Goal: Check status: Check status

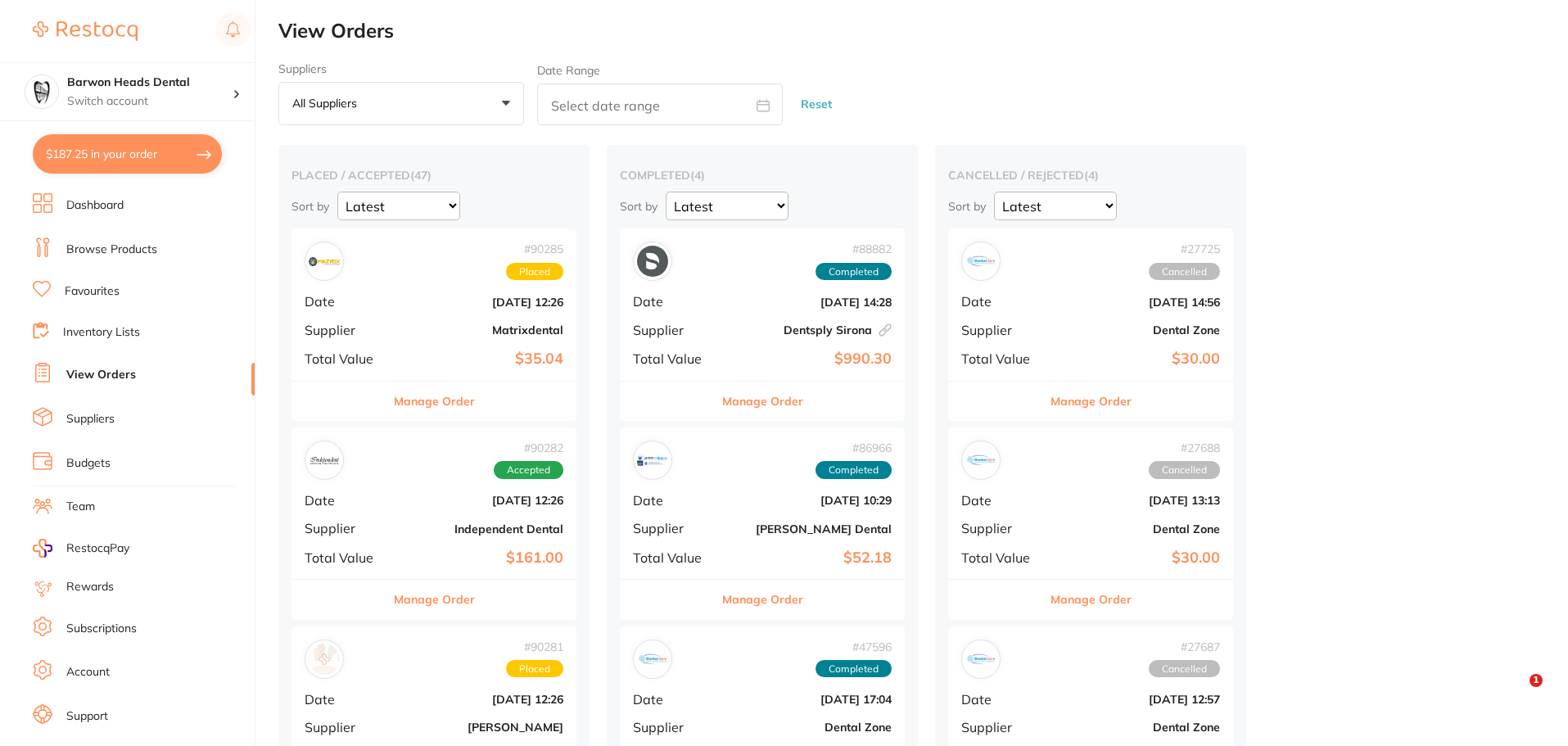
click at [75, 164] on button "$187.25 in your order" at bounding box center [127, 154] width 190 height 39
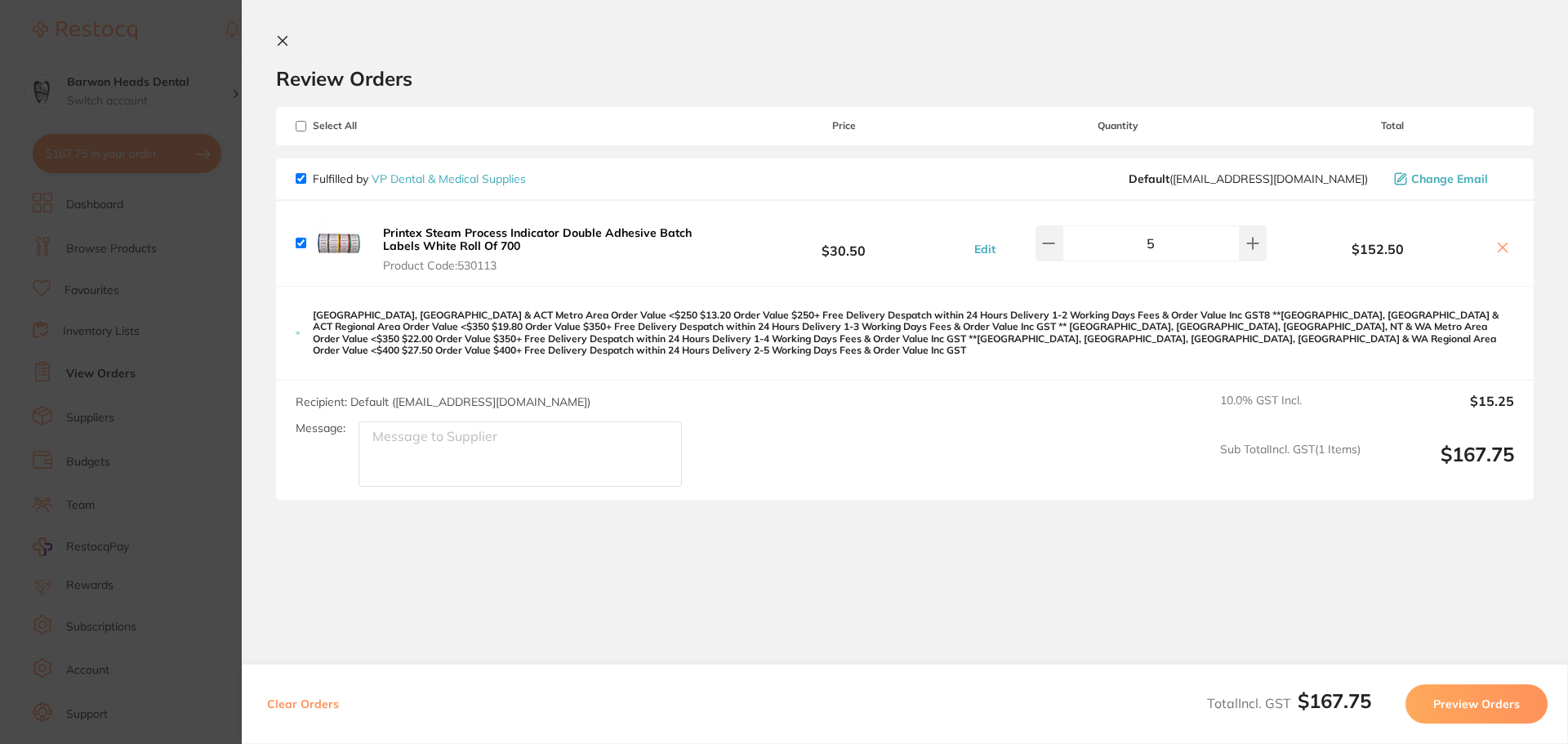
checkbox input "true"
click at [286, 42] on icon at bounding box center [282, 41] width 13 height 13
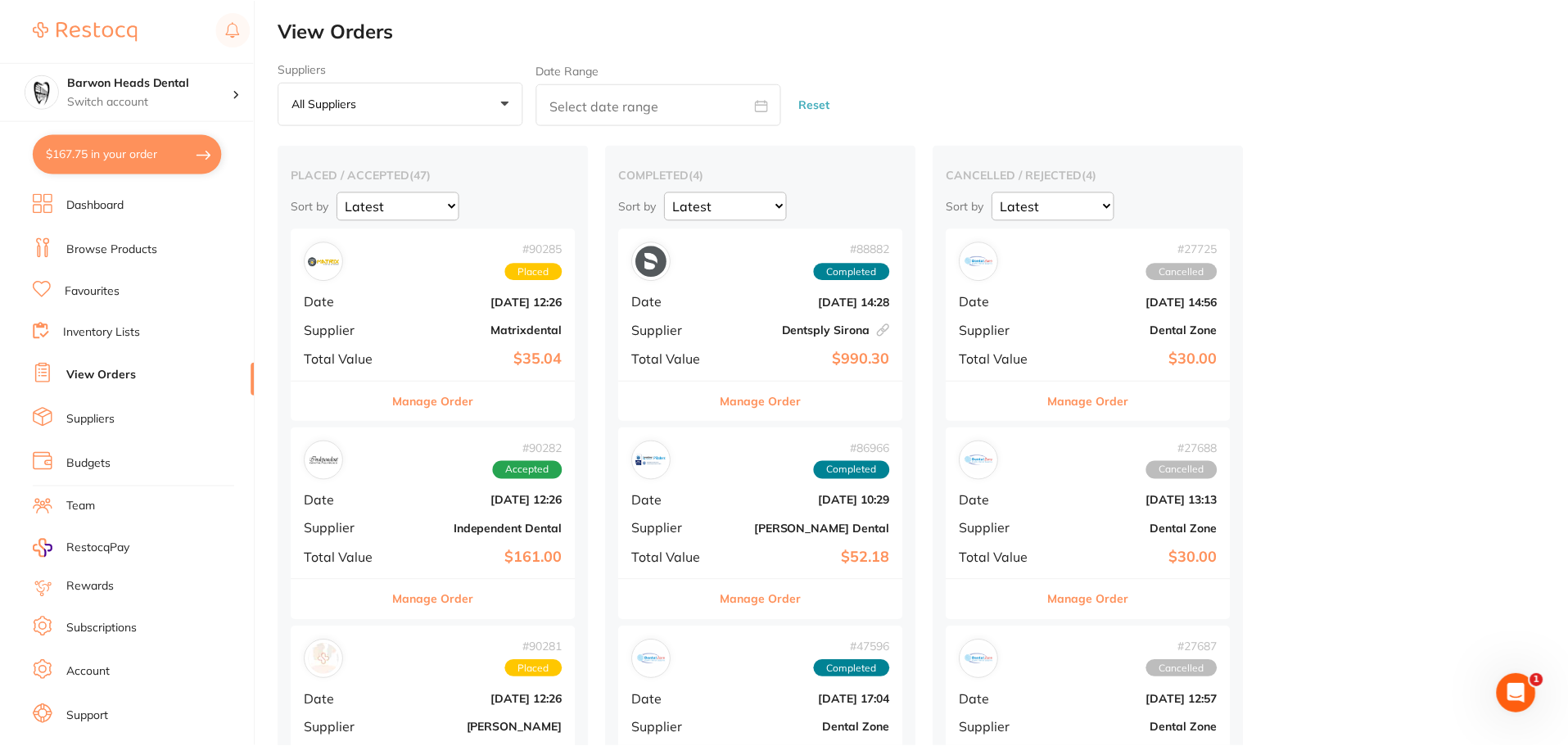
scroll to position [4, 0]
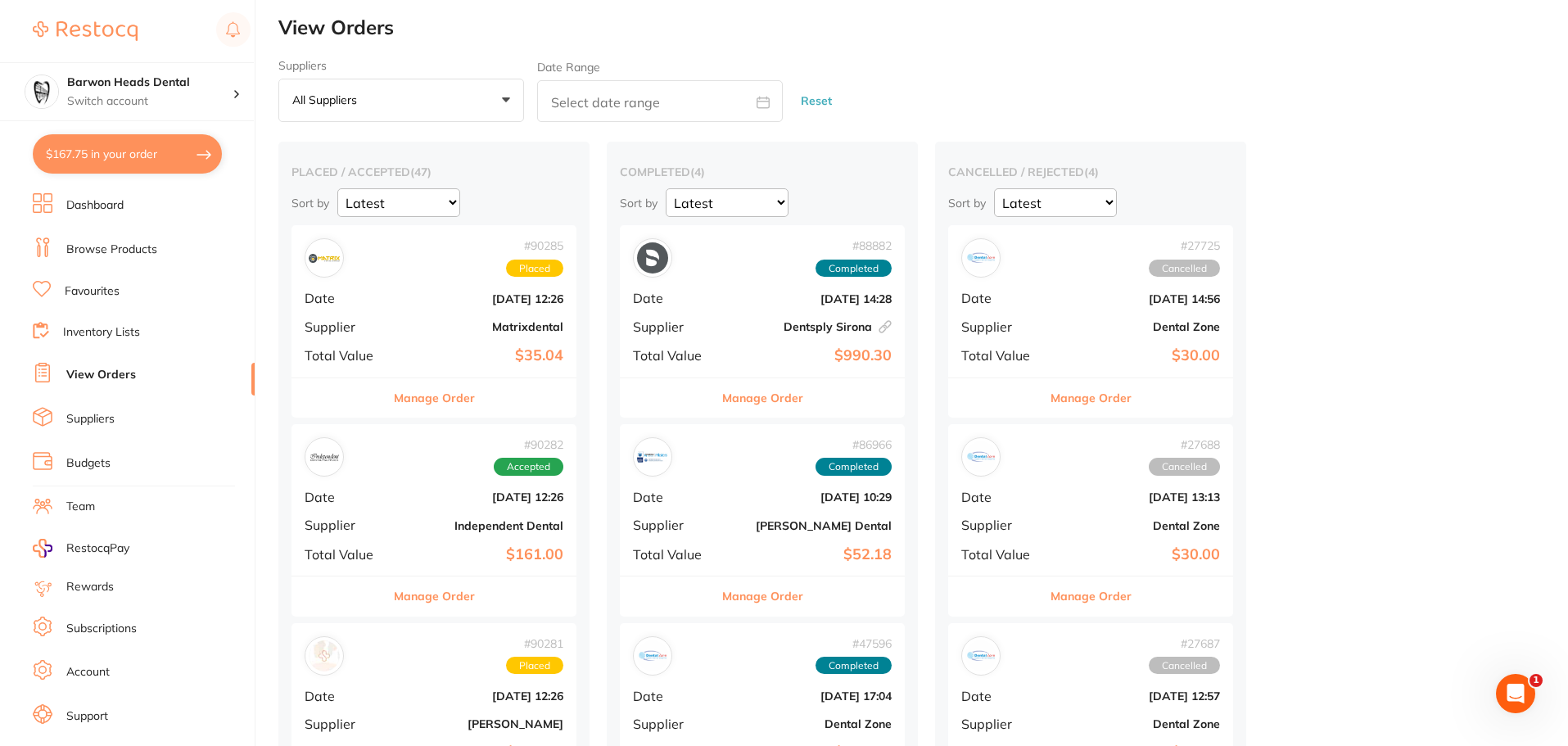
click at [125, 385] on li "View Orders" at bounding box center [143, 376] width 222 height 25
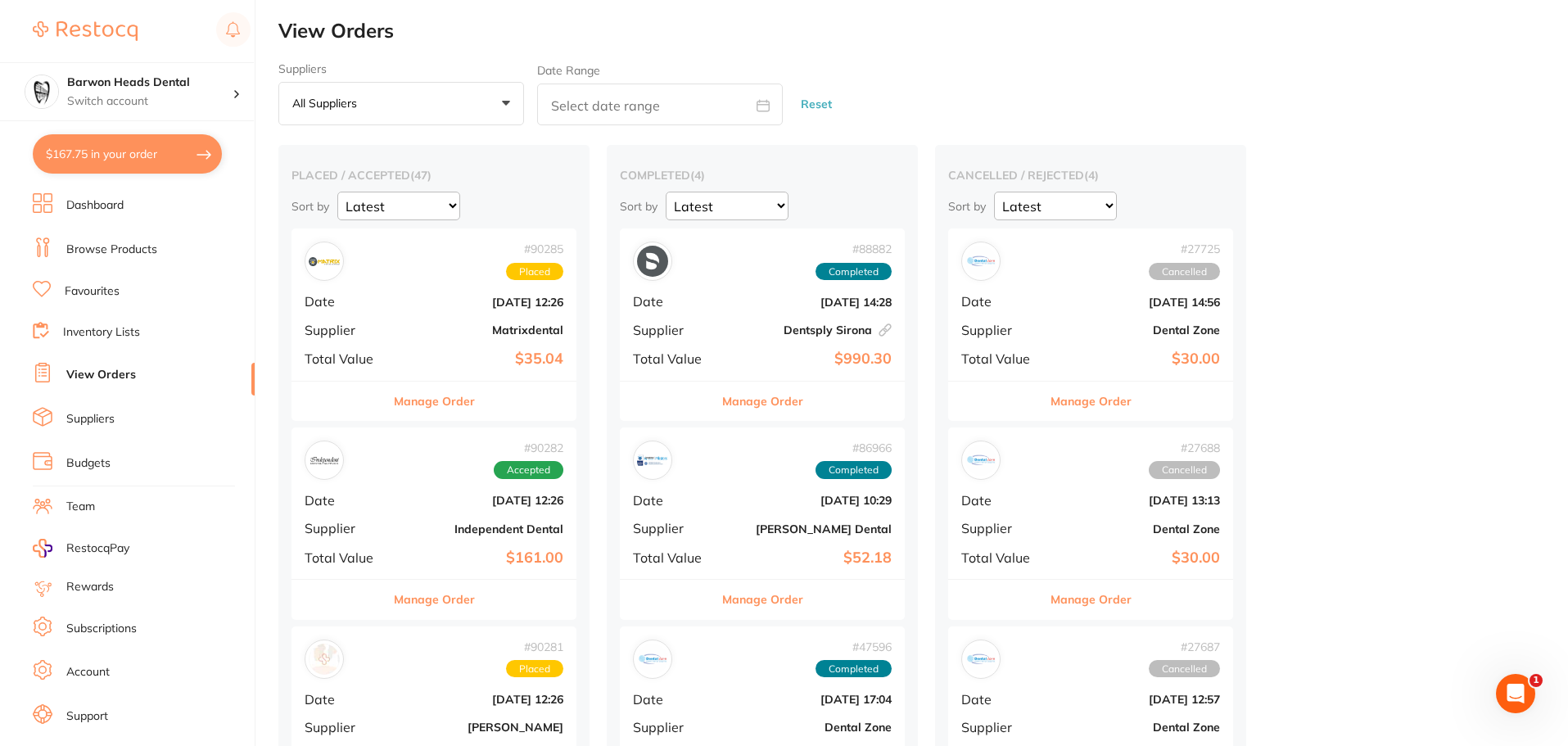
click at [394, 312] on div "# 90285 Placed Date [DATE] 12:26 Supplier Matrixdental Total Value $35.04" at bounding box center [434, 304] width 285 height 151
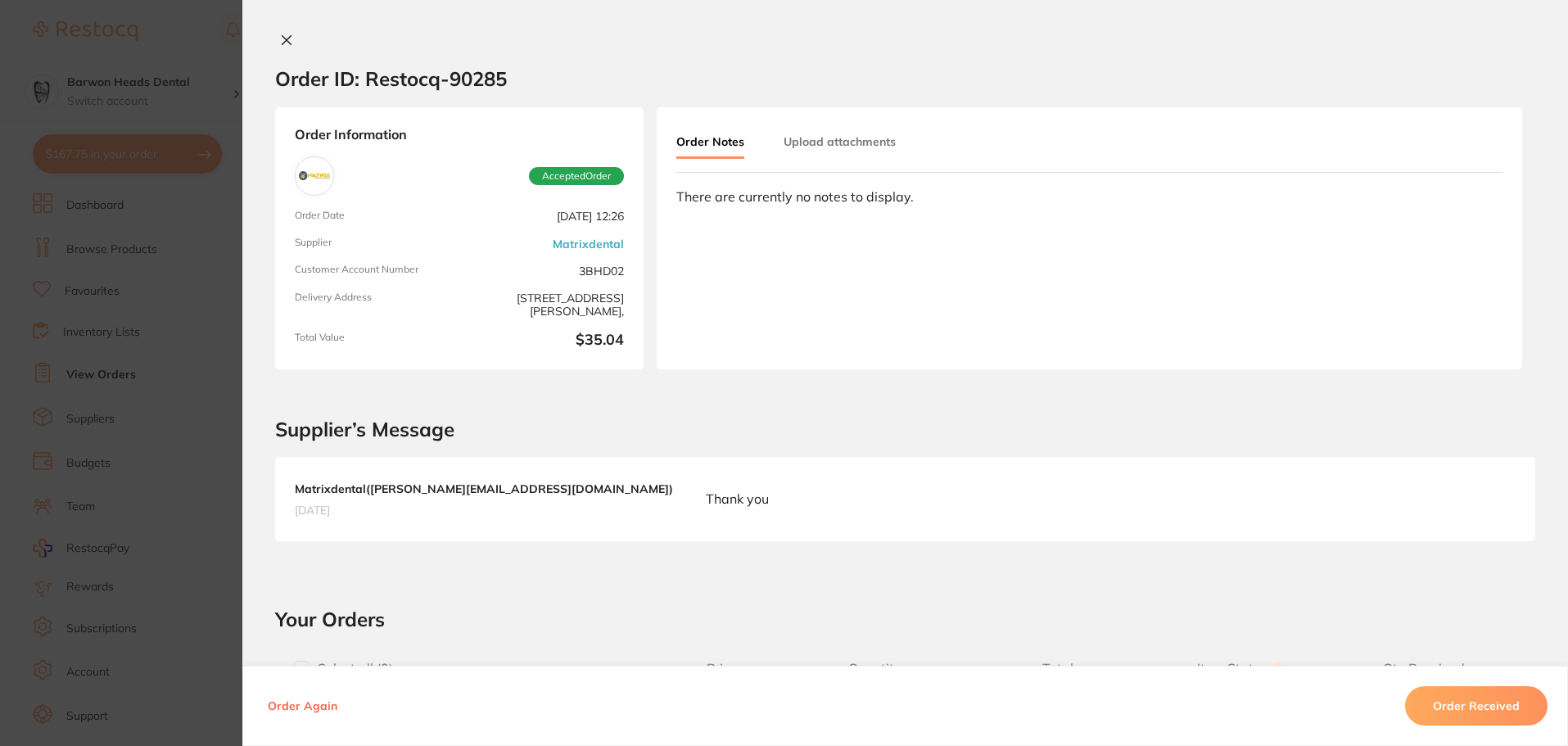
click at [280, 45] on icon at bounding box center [287, 40] width 13 height 13
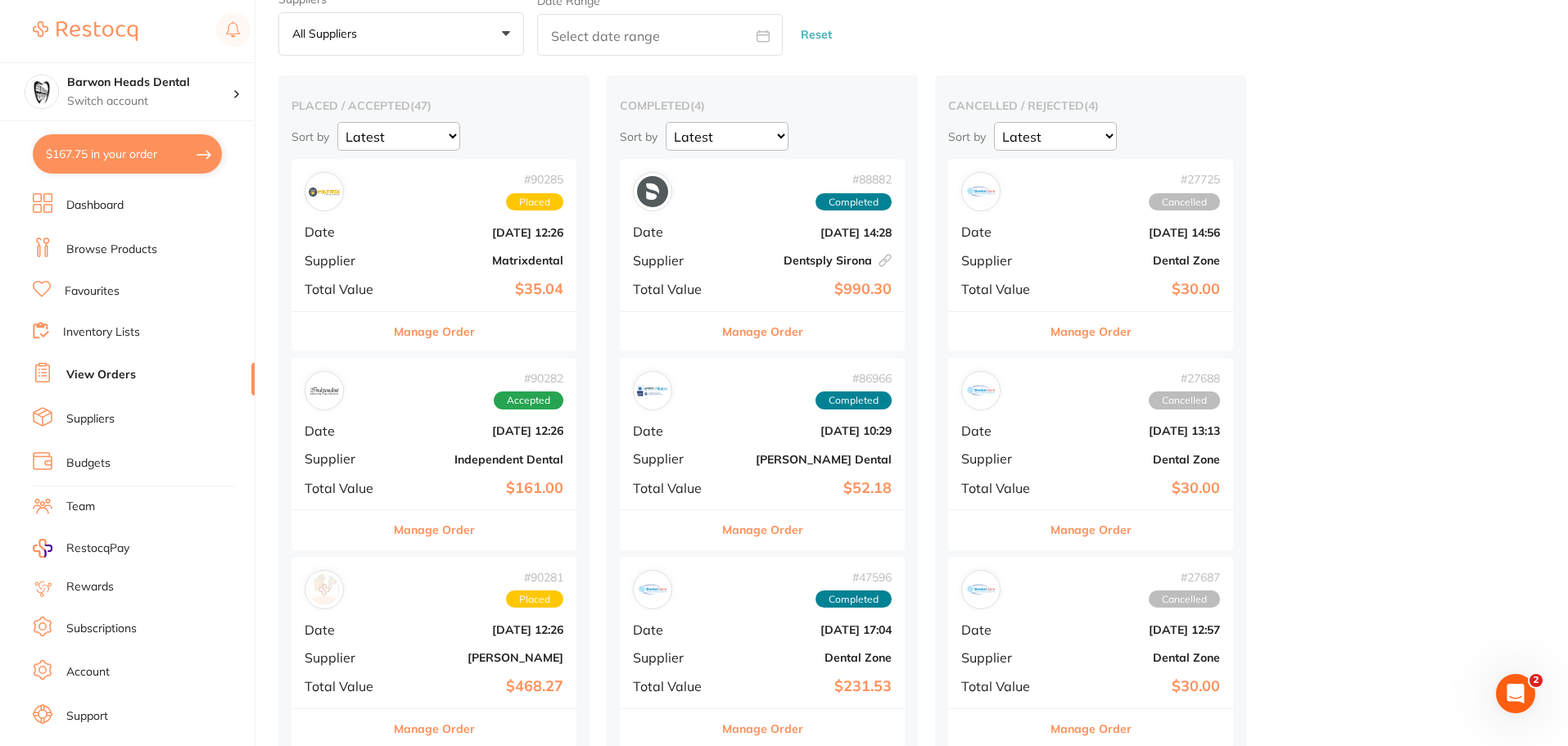
scroll to position [246, 0]
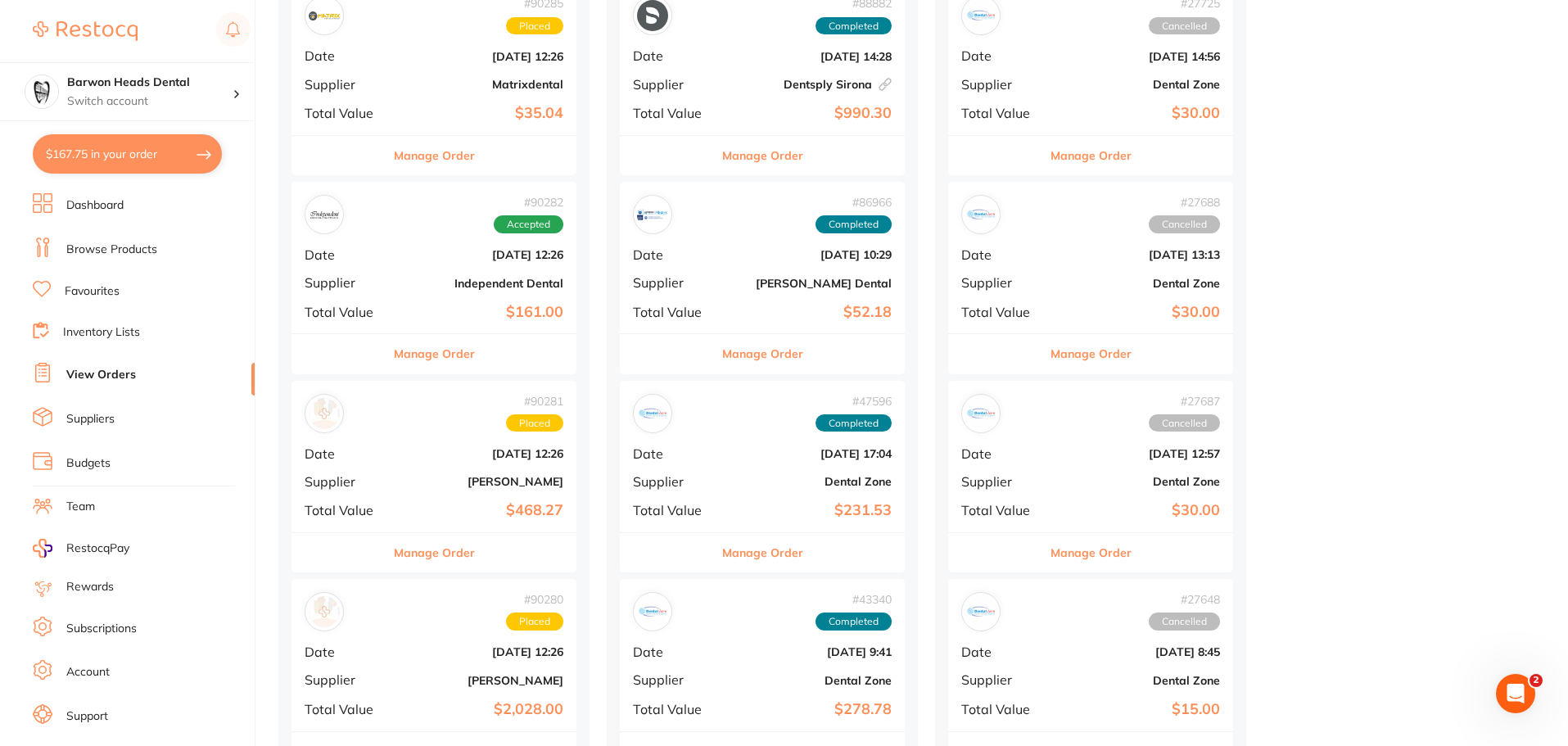
click at [424, 645] on b "[DATE] 12:26" at bounding box center [481, 652] width 164 height 13
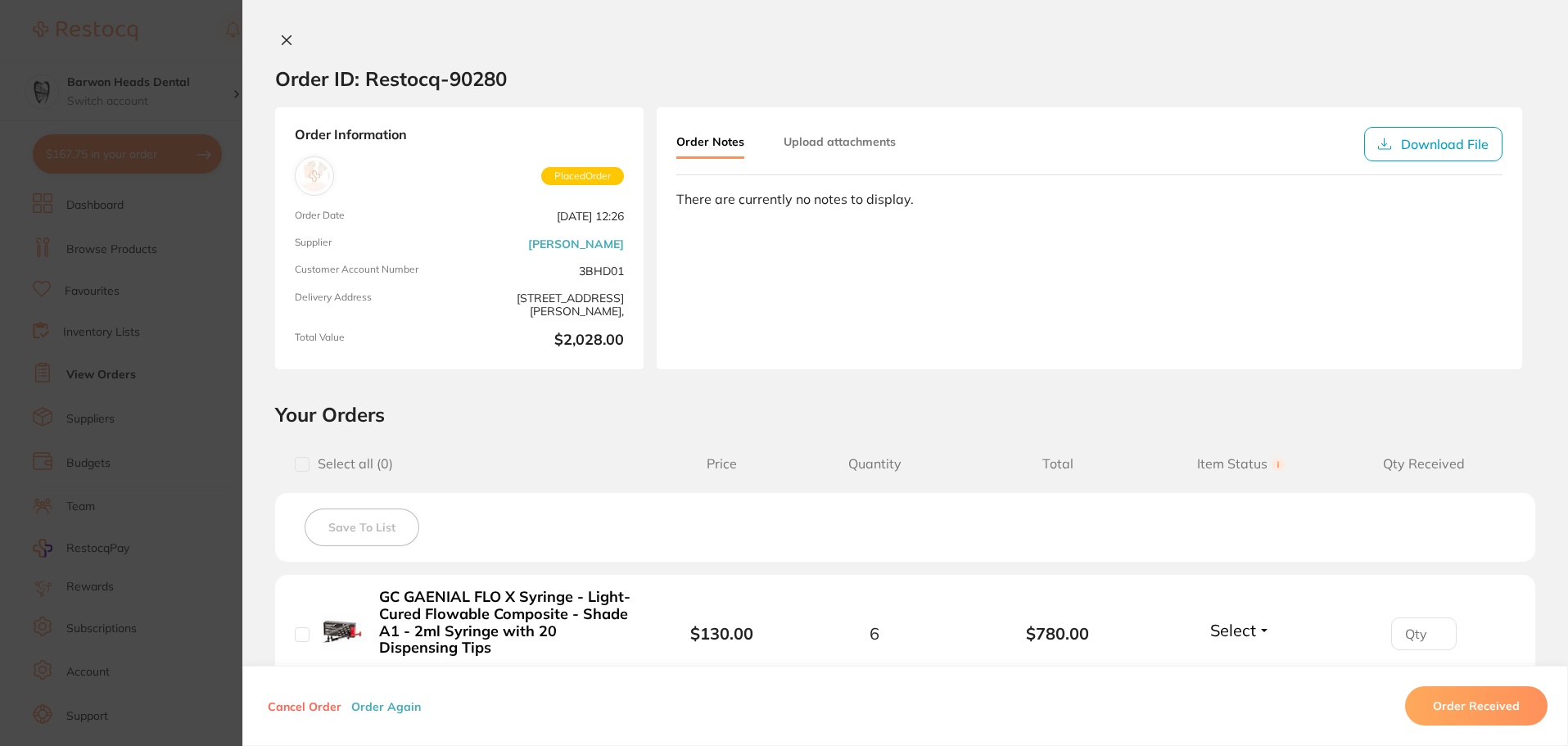
click at [282, 44] on icon at bounding box center [287, 40] width 9 height 9
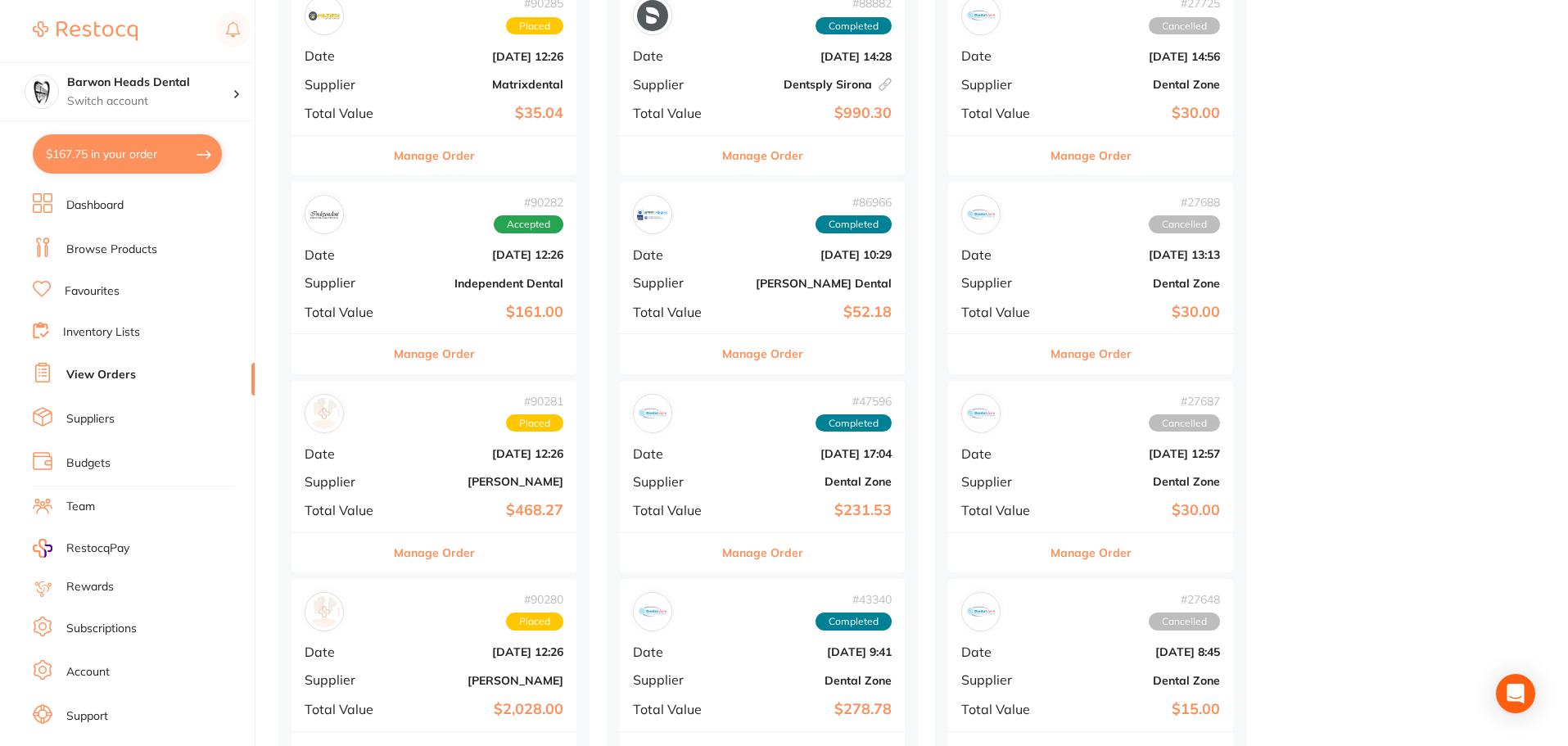
click at [417, 490] on div "# 90281 Placed Date [DATE] 12:26 Supplier [PERSON_NAME] Total Value $468.27" at bounding box center [434, 457] width 285 height 151
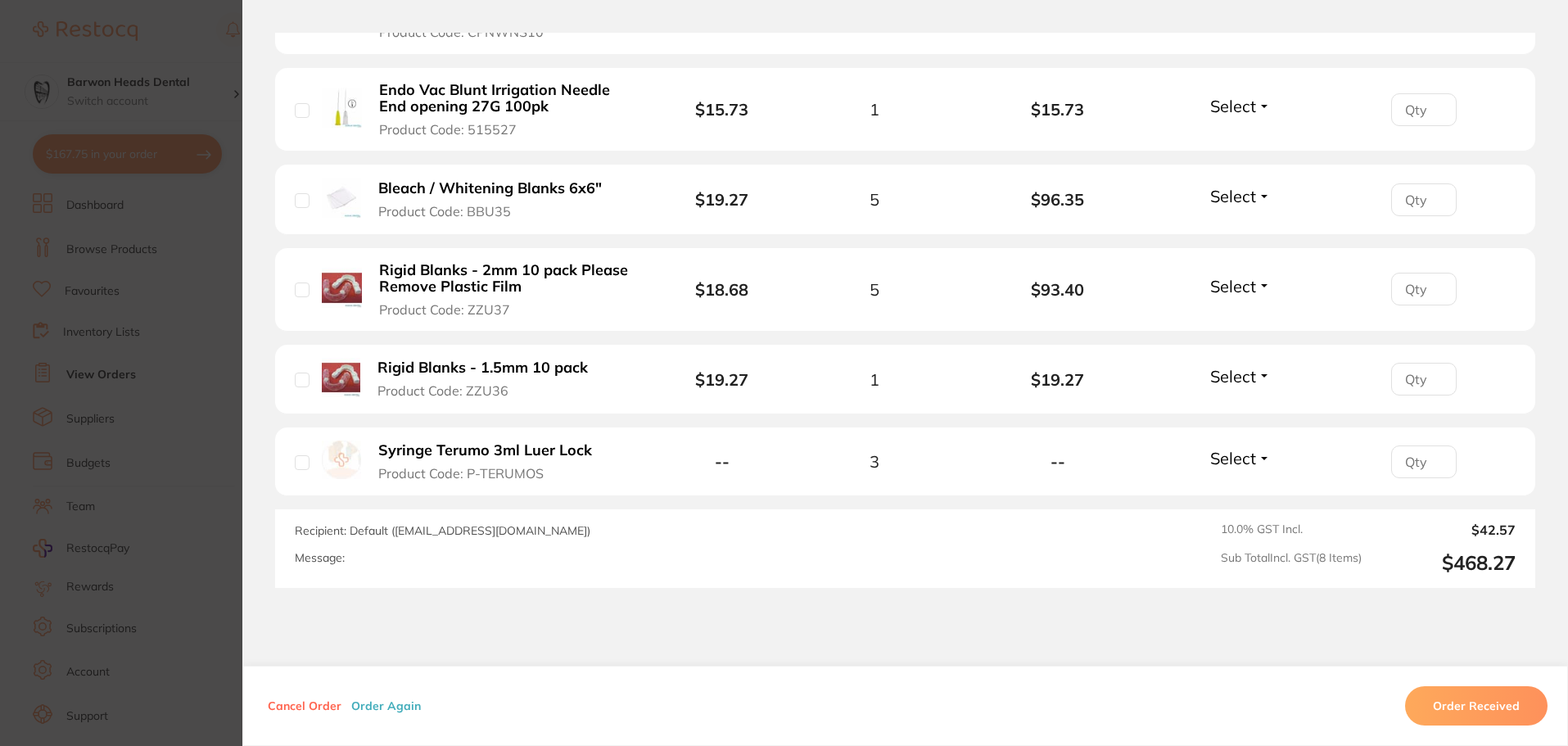
scroll to position [853, 0]
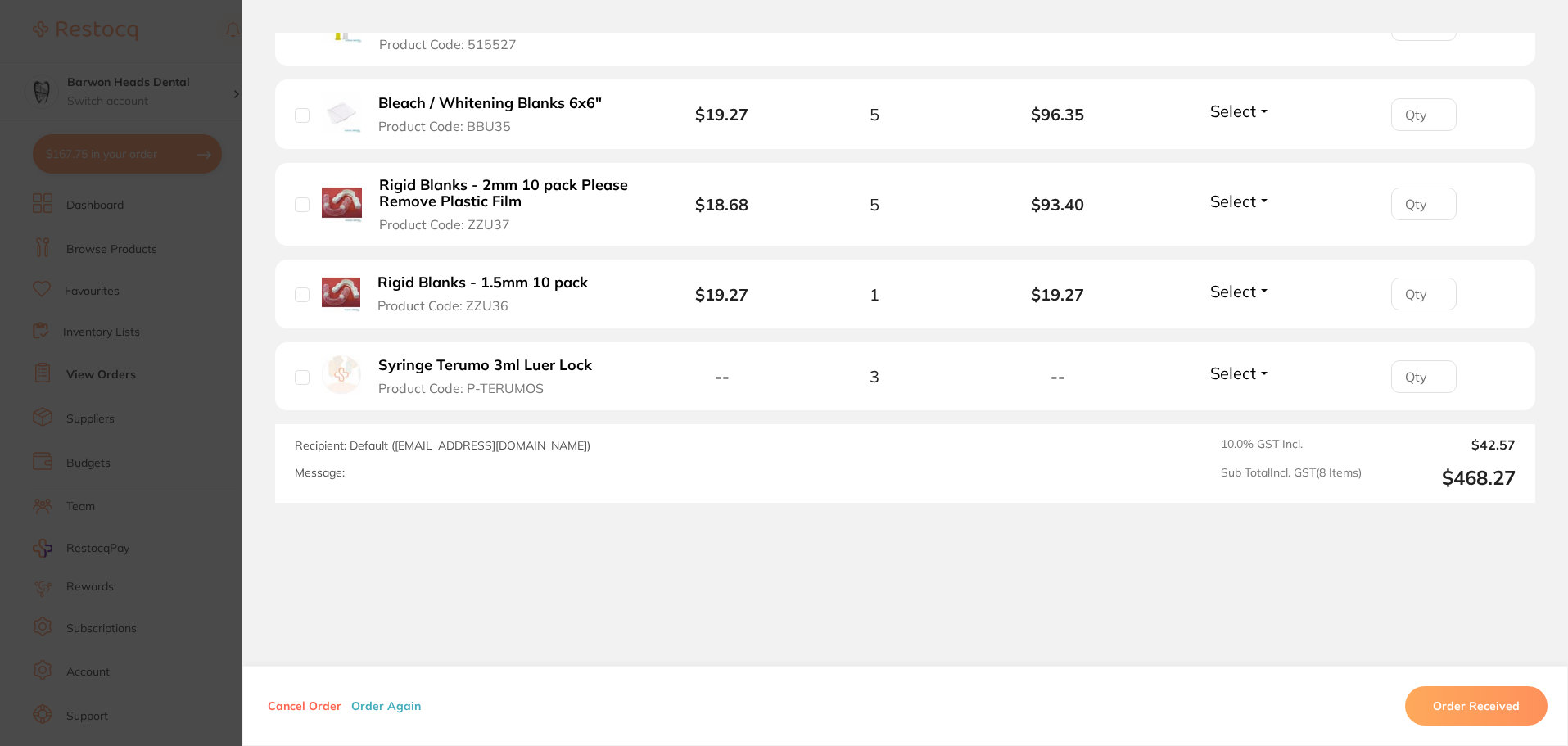
click at [1263, 369] on button "Select" at bounding box center [1241, 373] width 70 height 20
click at [990, 609] on div "Order ID: Restocq- 90281 Order Information Placed Order Order Date [DATE] 12:26…" at bounding box center [905, 390] width 1326 height 714
click at [1257, 380] on button "Select" at bounding box center [1241, 373] width 70 height 20
click at [702, 539] on div "Order ID: Restocq- 90281 Order Information Placed Order Order Date [DATE] 12:26…" at bounding box center [905, 390] width 1326 height 714
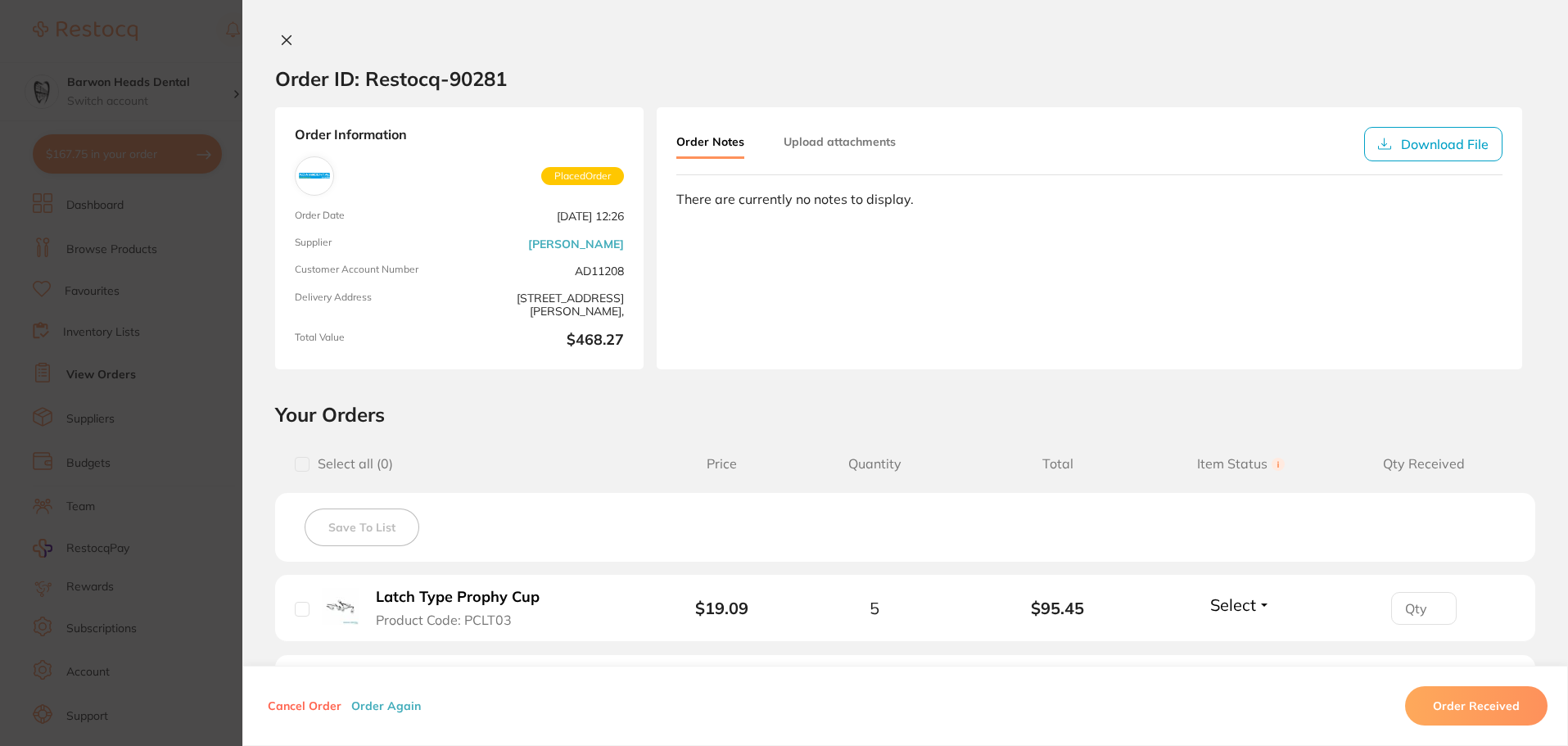
scroll to position [0, 0]
click at [282, 36] on icon at bounding box center [287, 40] width 13 height 13
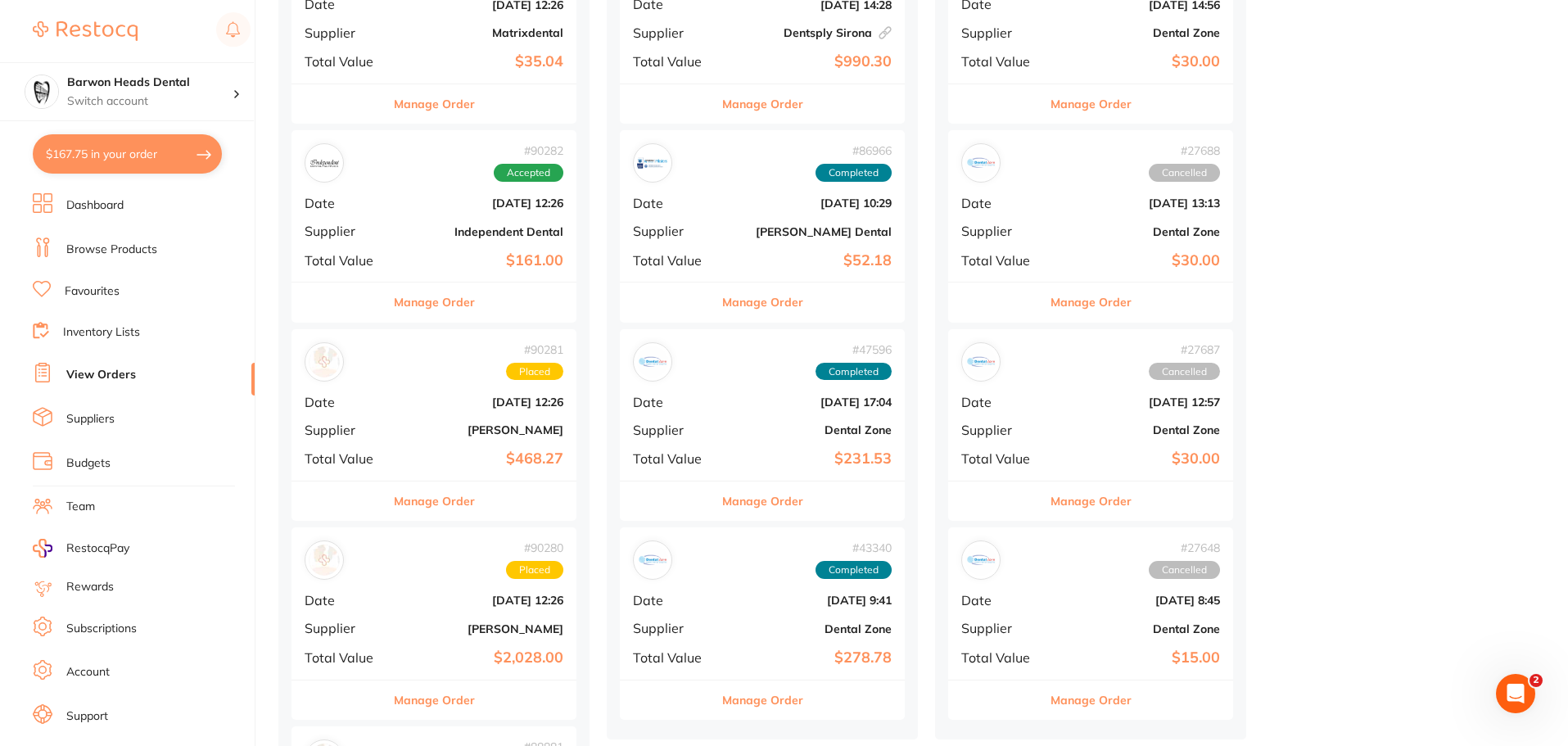
scroll to position [328, 0]
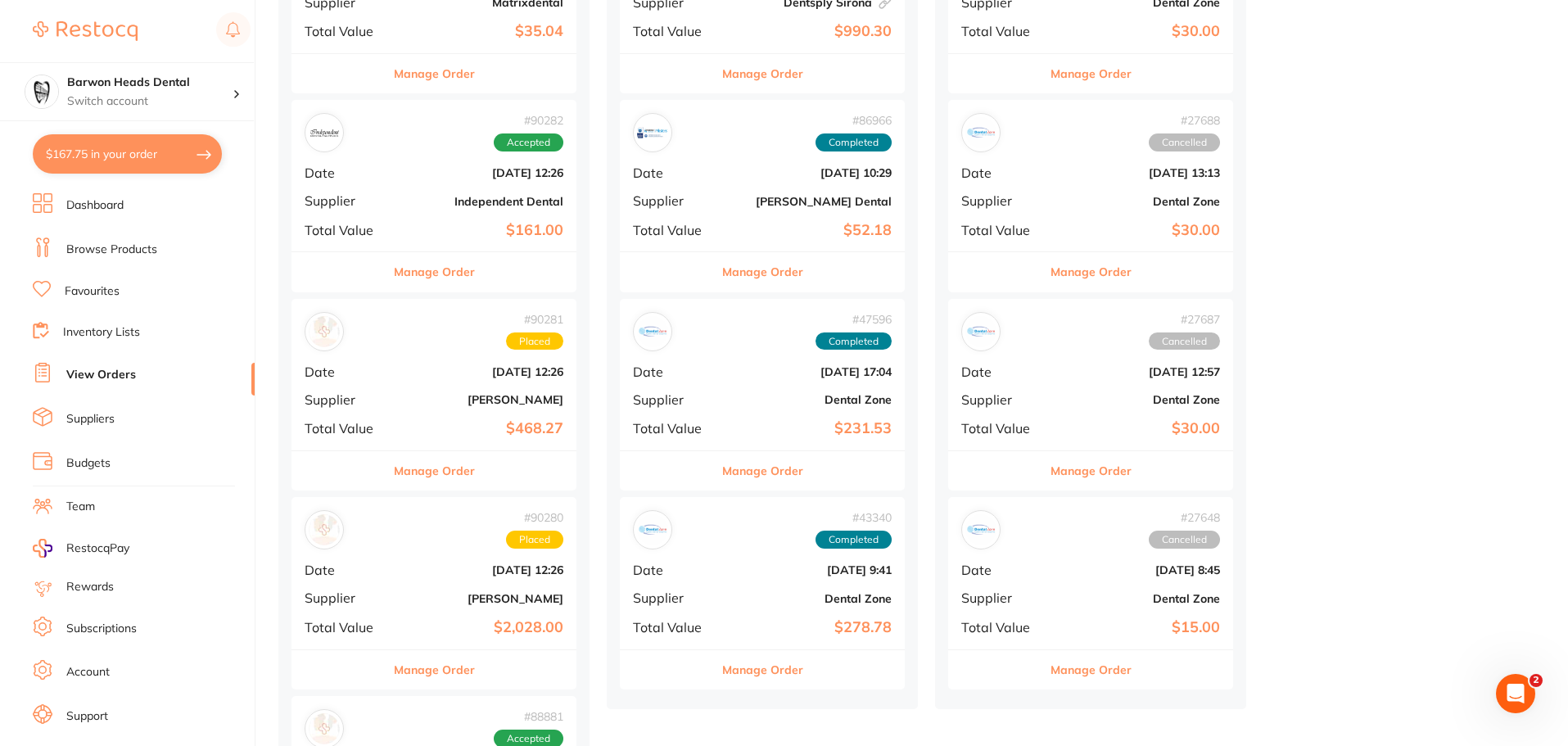
click at [412, 610] on div "# 90280 Placed Date [DATE] 12:26 Supplier [PERSON_NAME] Total Value $2,028.00" at bounding box center [434, 573] width 285 height 151
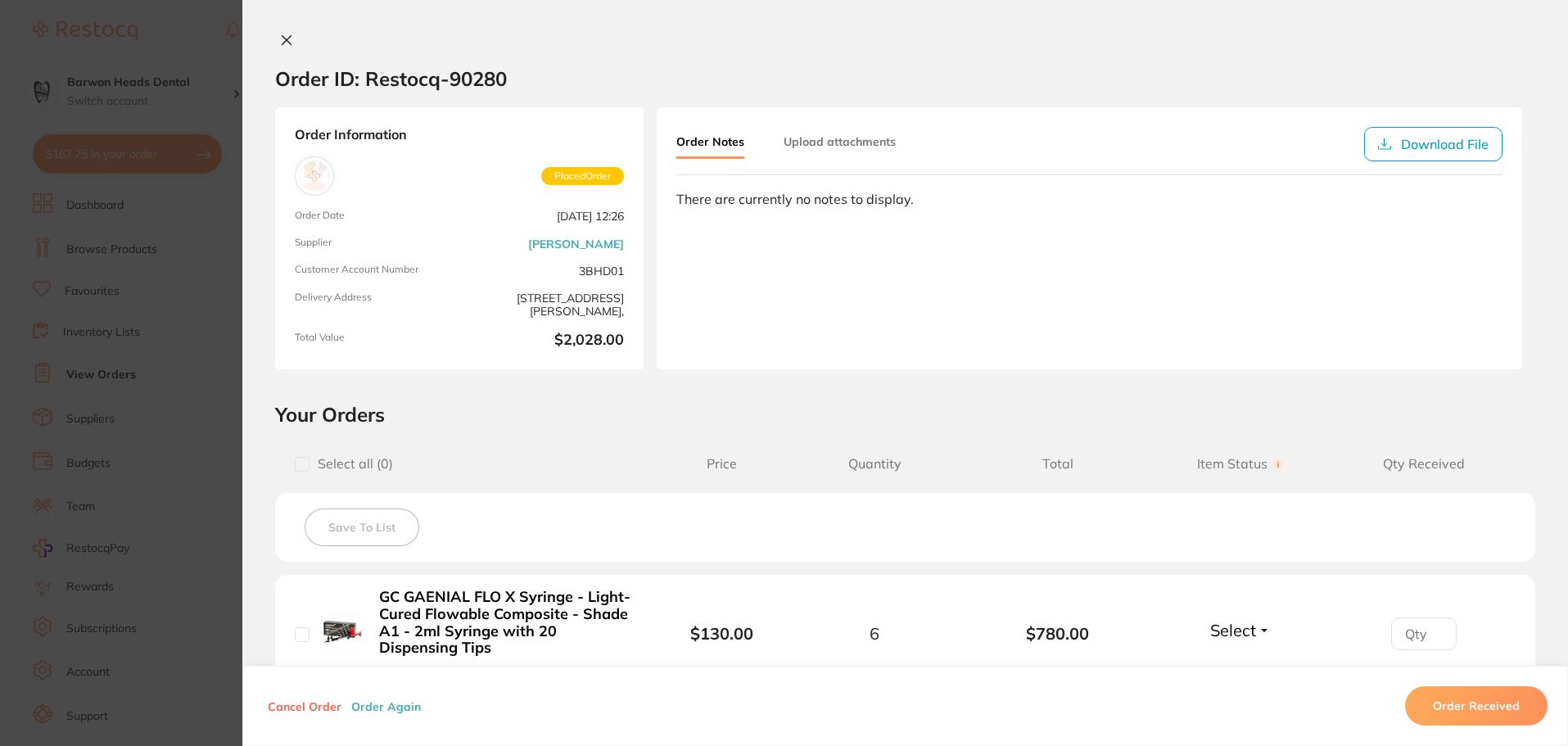
click at [282, 36] on icon at bounding box center [287, 40] width 13 height 13
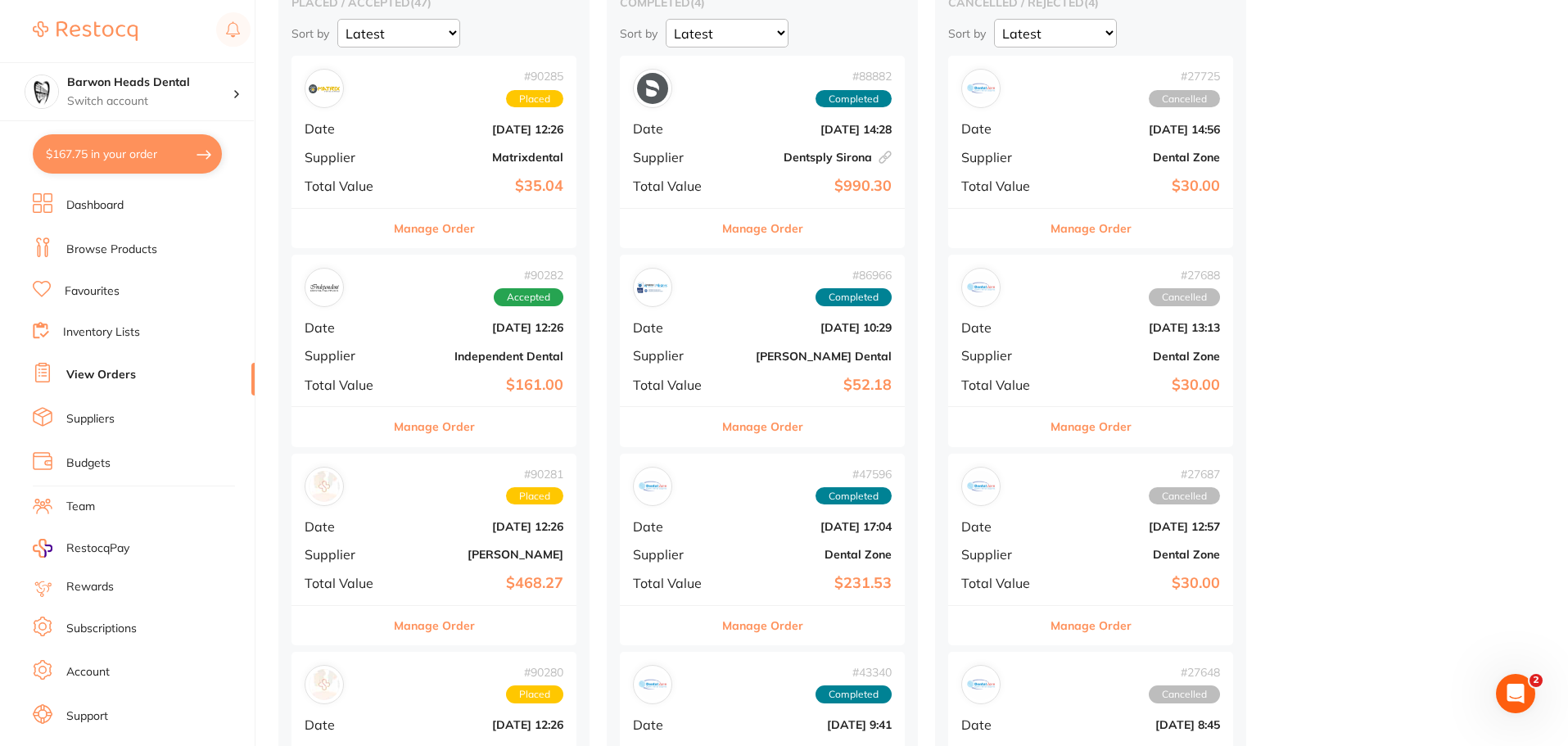
scroll to position [164, 0]
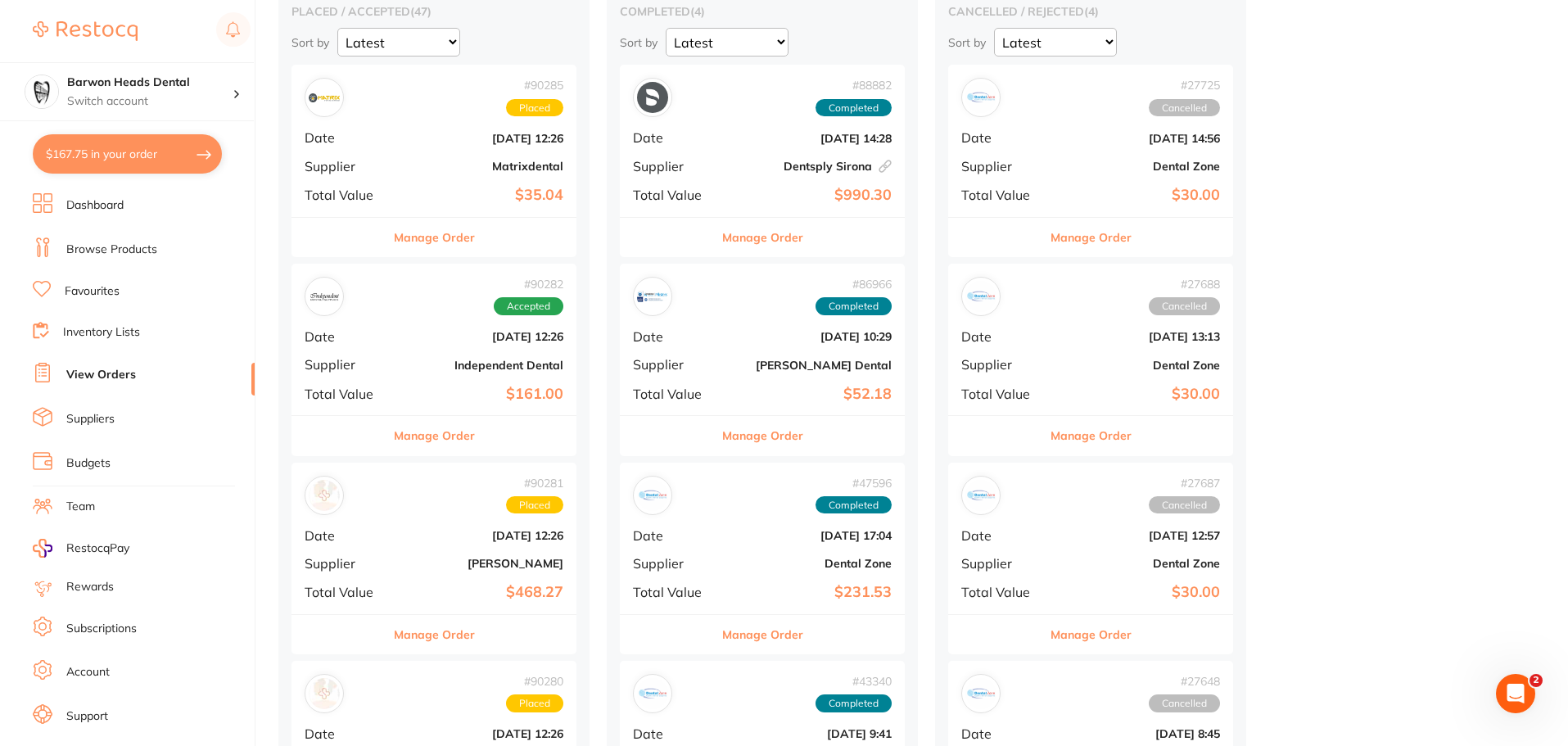
click at [424, 185] on div "# 90285 Placed Date [DATE] 12:26 Supplier Matrixdental Total Value $35.04" at bounding box center [434, 141] width 285 height 151
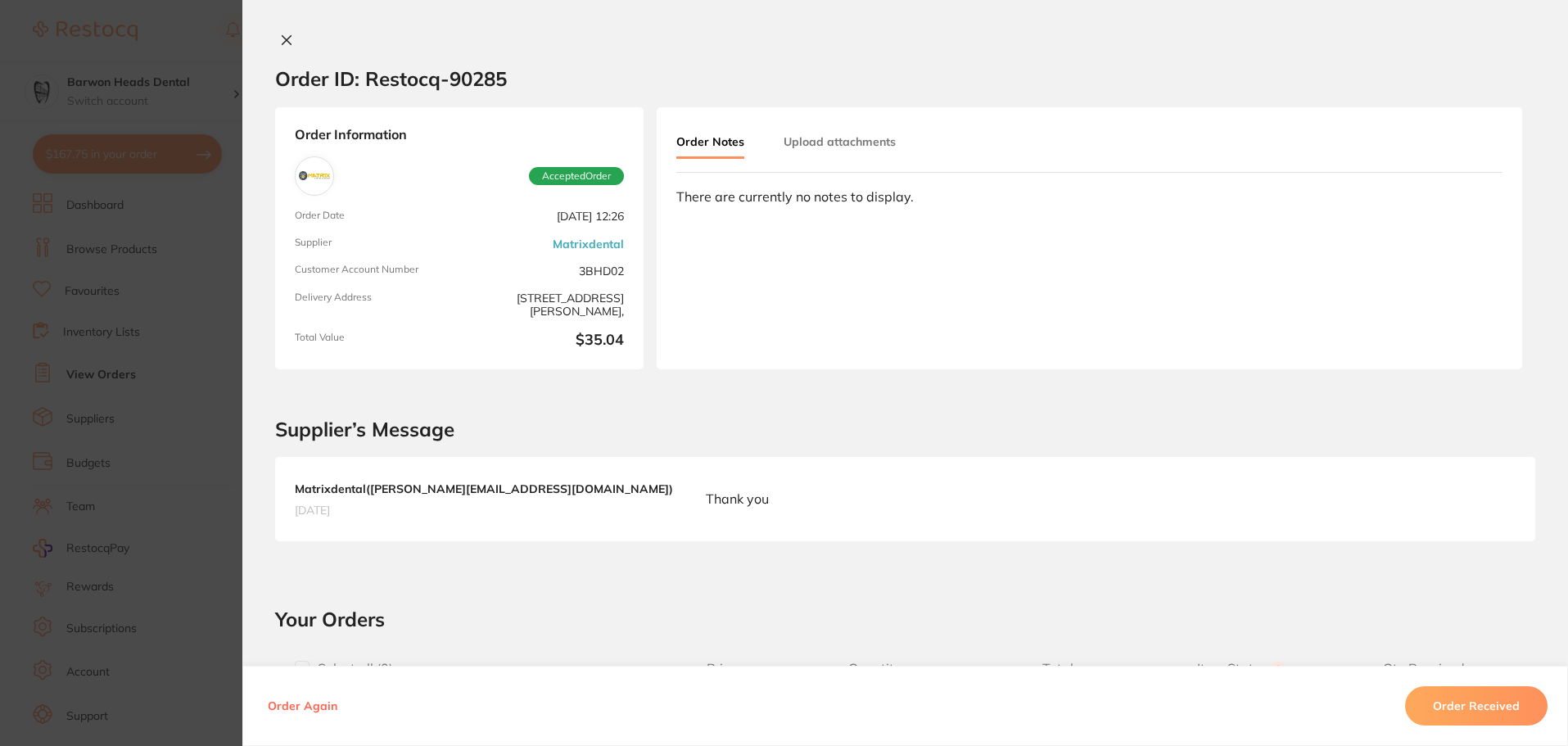
click at [275, 36] on button at bounding box center [287, 41] width 23 height 17
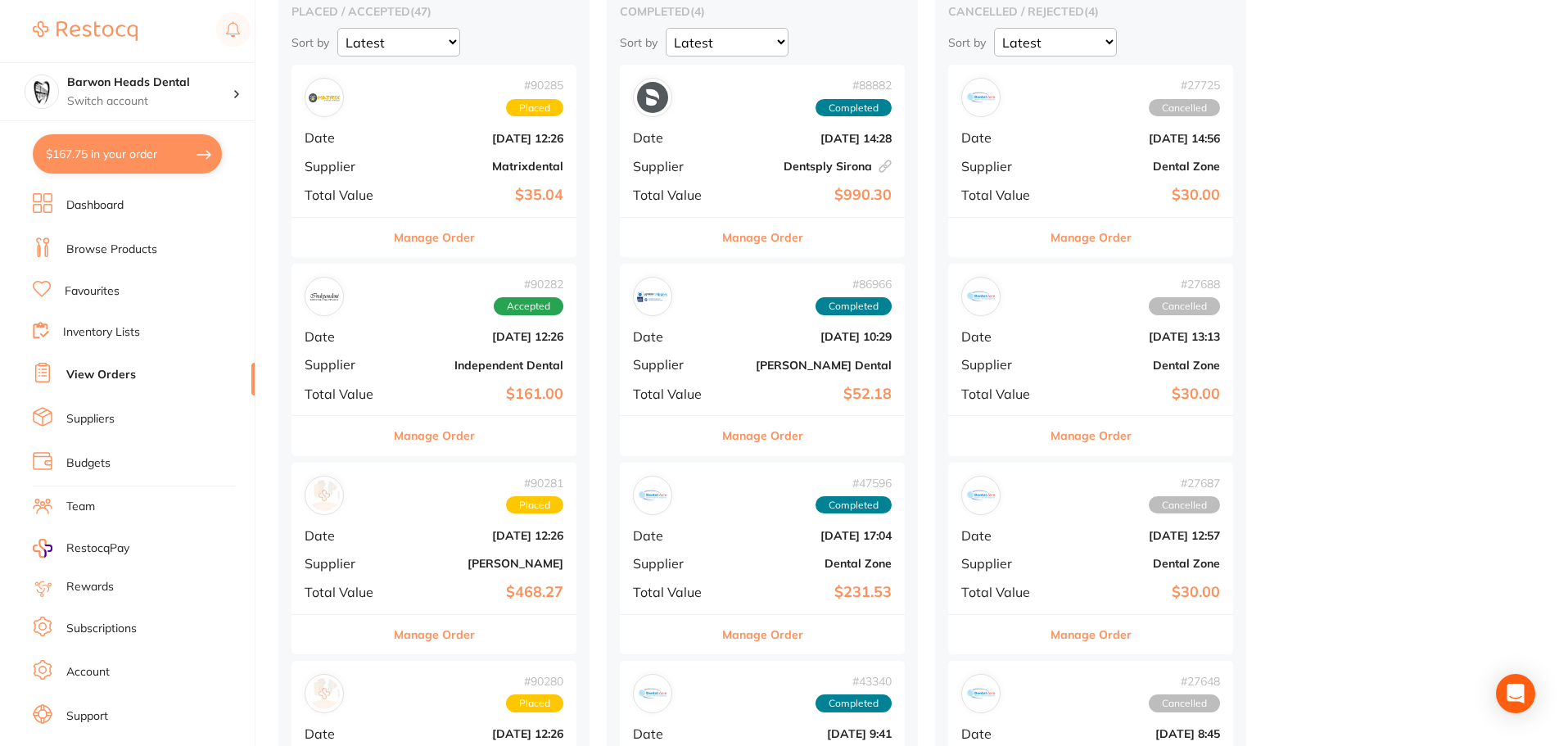
click at [408, 343] on b "[DATE] 12:26" at bounding box center [481, 337] width 164 height 13
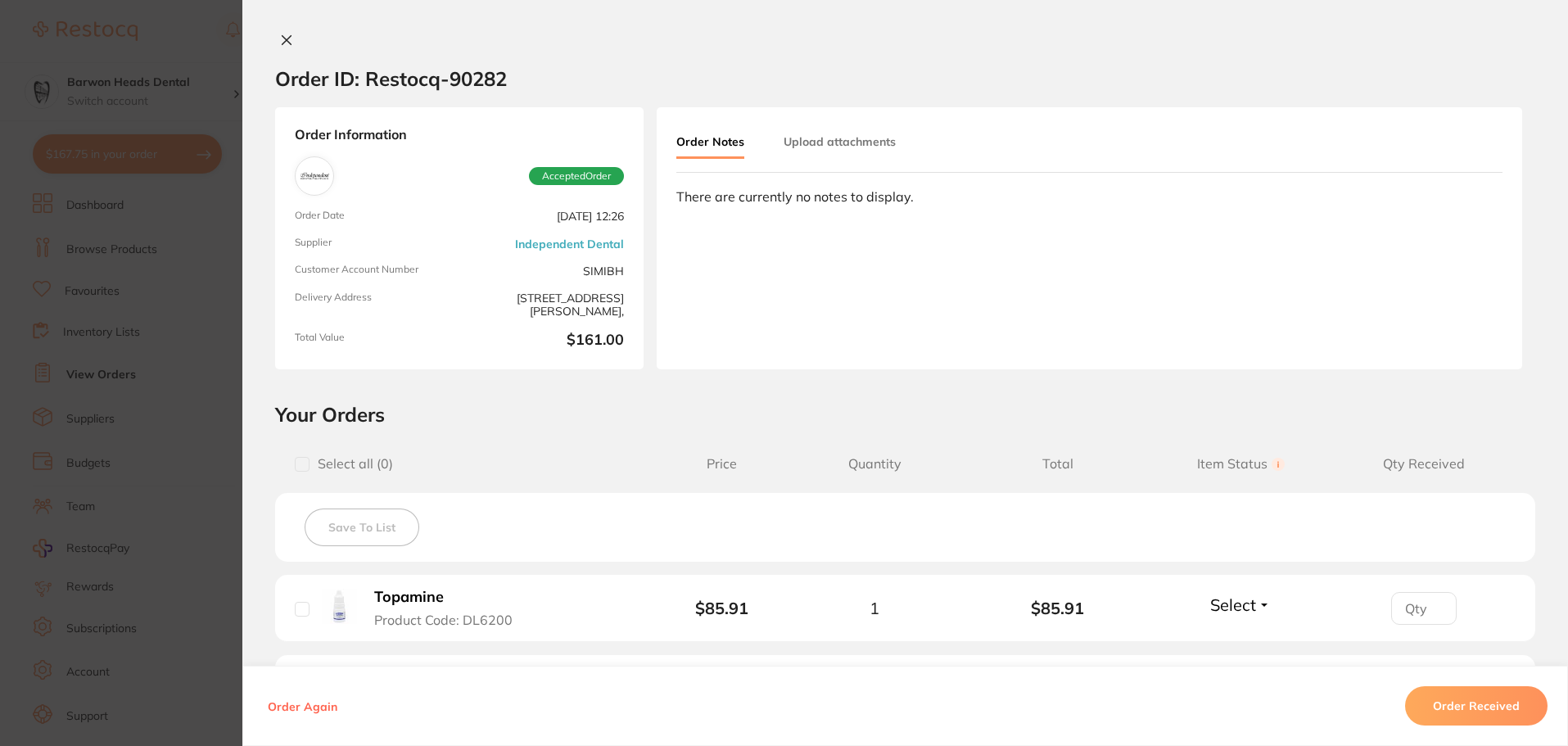
click at [288, 40] on icon at bounding box center [287, 40] width 13 height 13
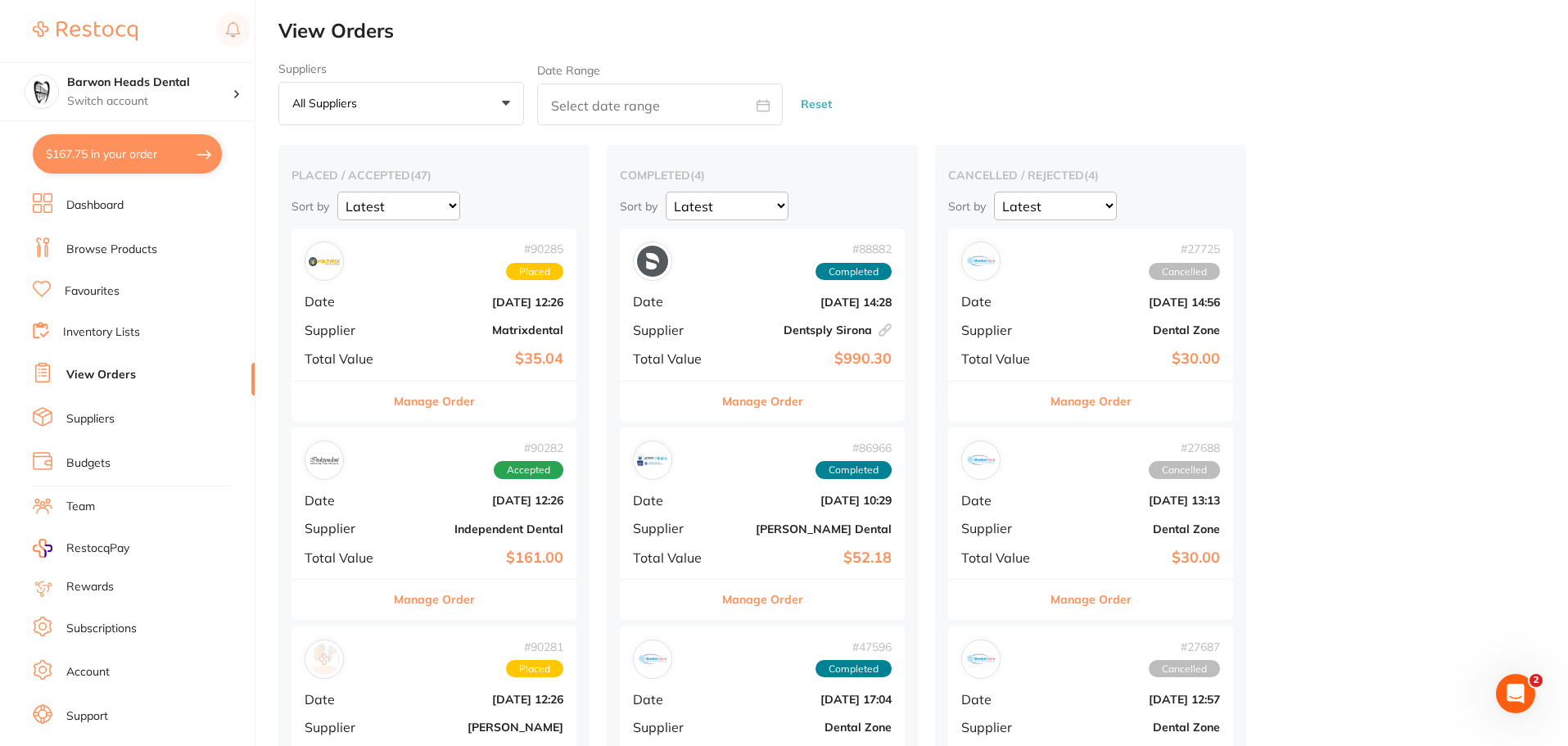
click at [1534, 678] on span "2" at bounding box center [1536, 680] width 13 height 13
click at [1534, 685] on span "2" at bounding box center [1536, 680] width 13 height 13
click at [1521, 692] on icon "Open Intercom Messenger" at bounding box center [1516, 694] width 27 height 27
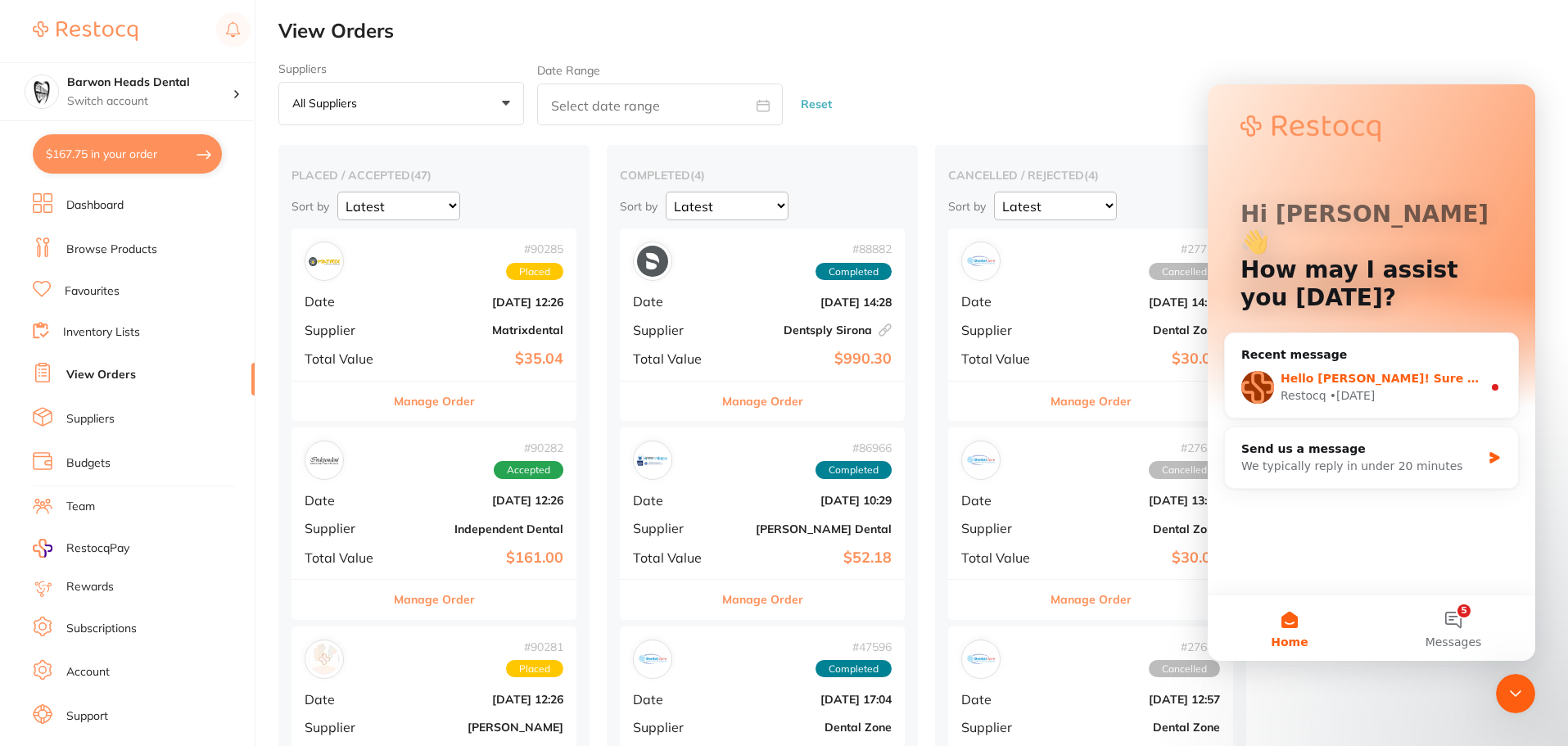
click at [1435, 387] on div "Restocq • [DATE]" at bounding box center [1381, 395] width 201 height 17
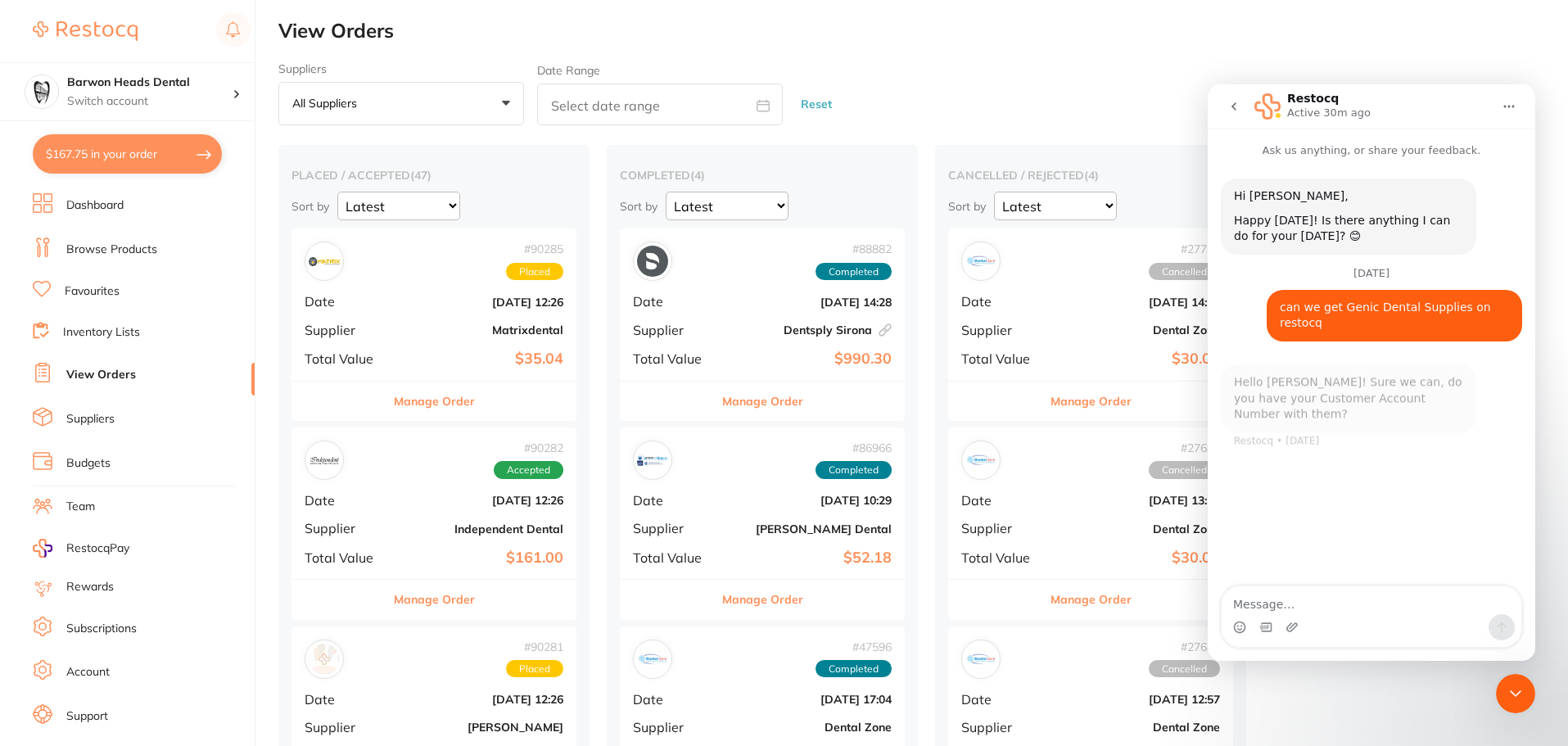
scroll to position [3, 0]
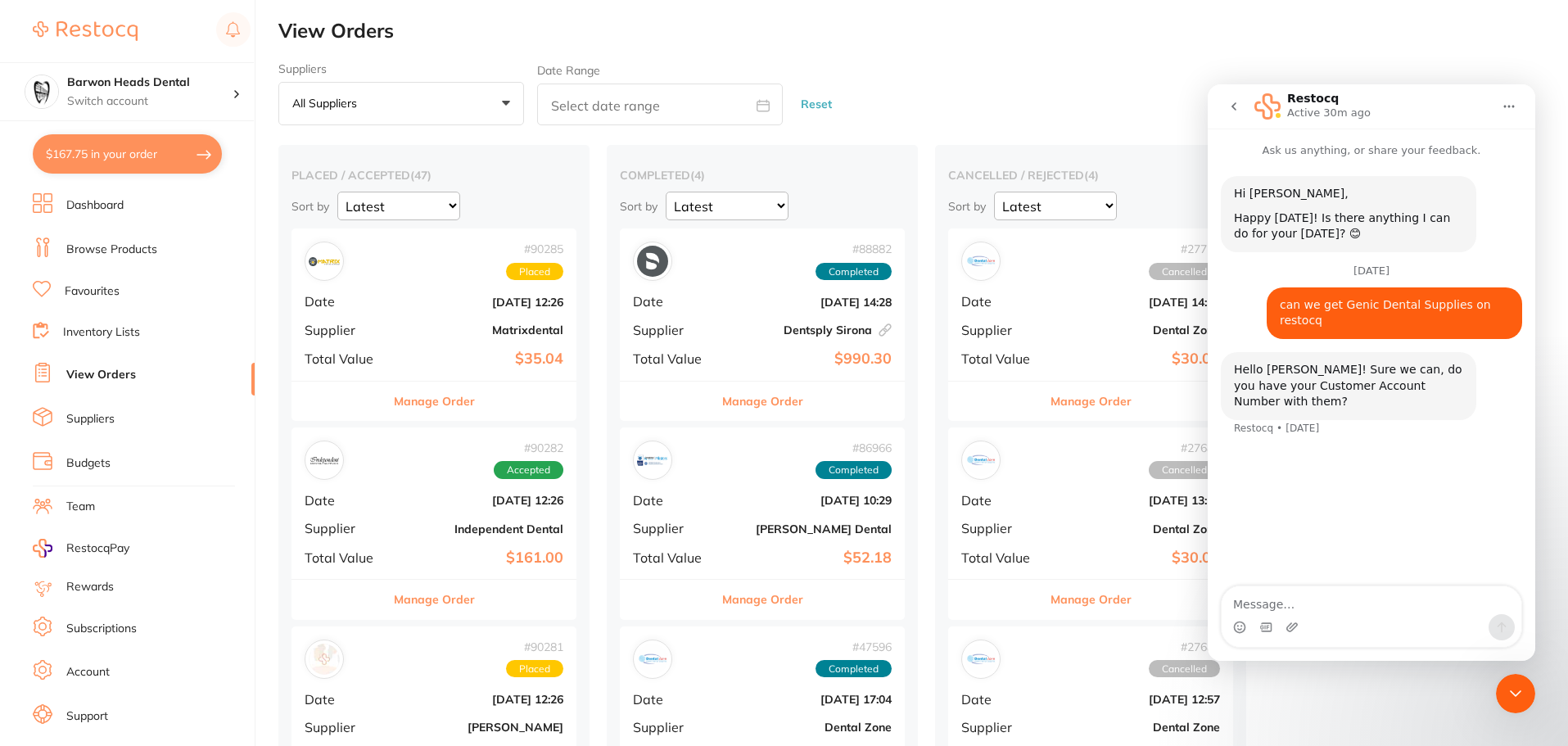
click at [1509, 100] on icon "Home" at bounding box center [1509, 106] width 13 height 13
click at [1507, 693] on icon "Close Intercom Messenger" at bounding box center [1515, 693] width 20 height 20
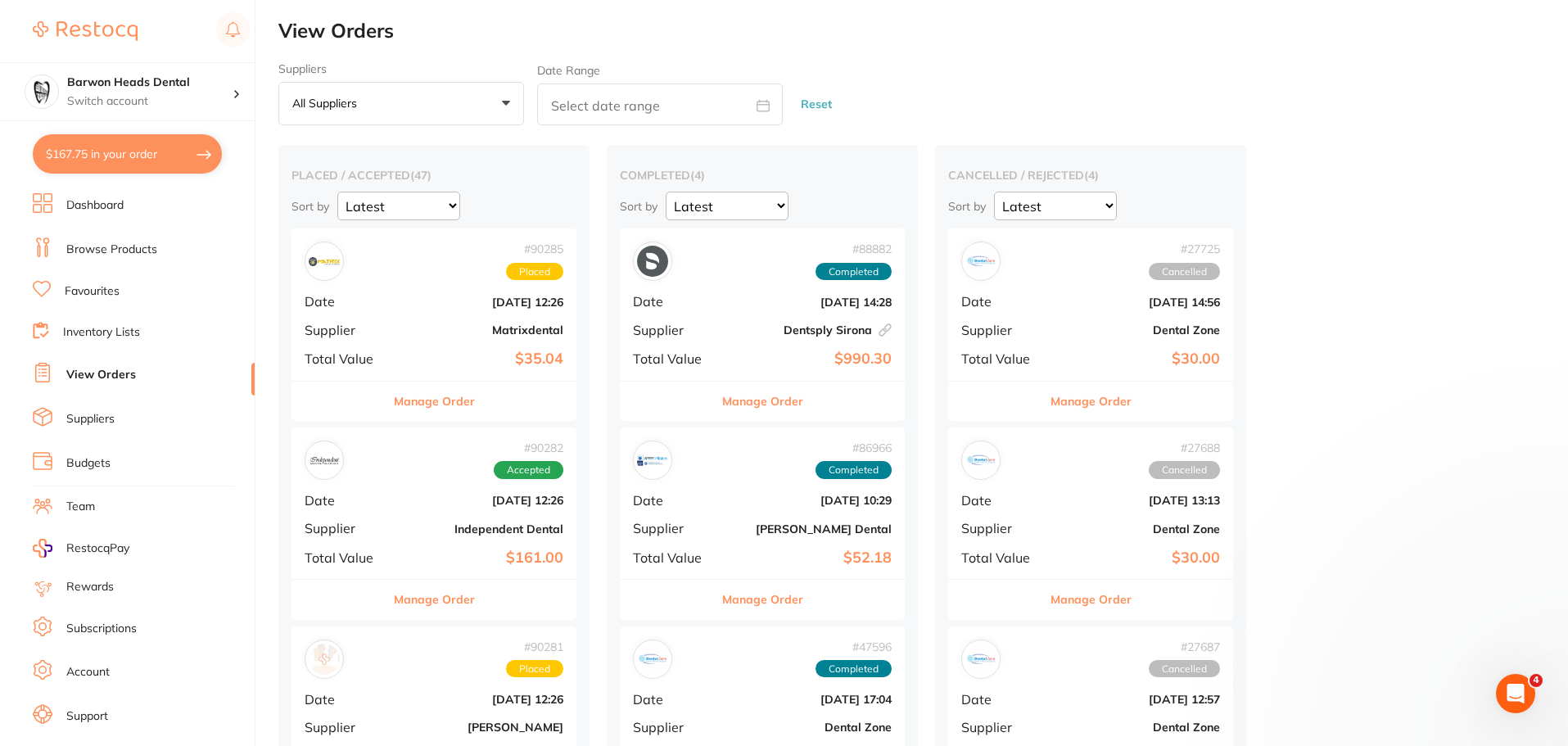
scroll to position [0, 0]
click at [1507, 693] on icon "Open Intercom Messenger" at bounding box center [1516, 694] width 27 height 27
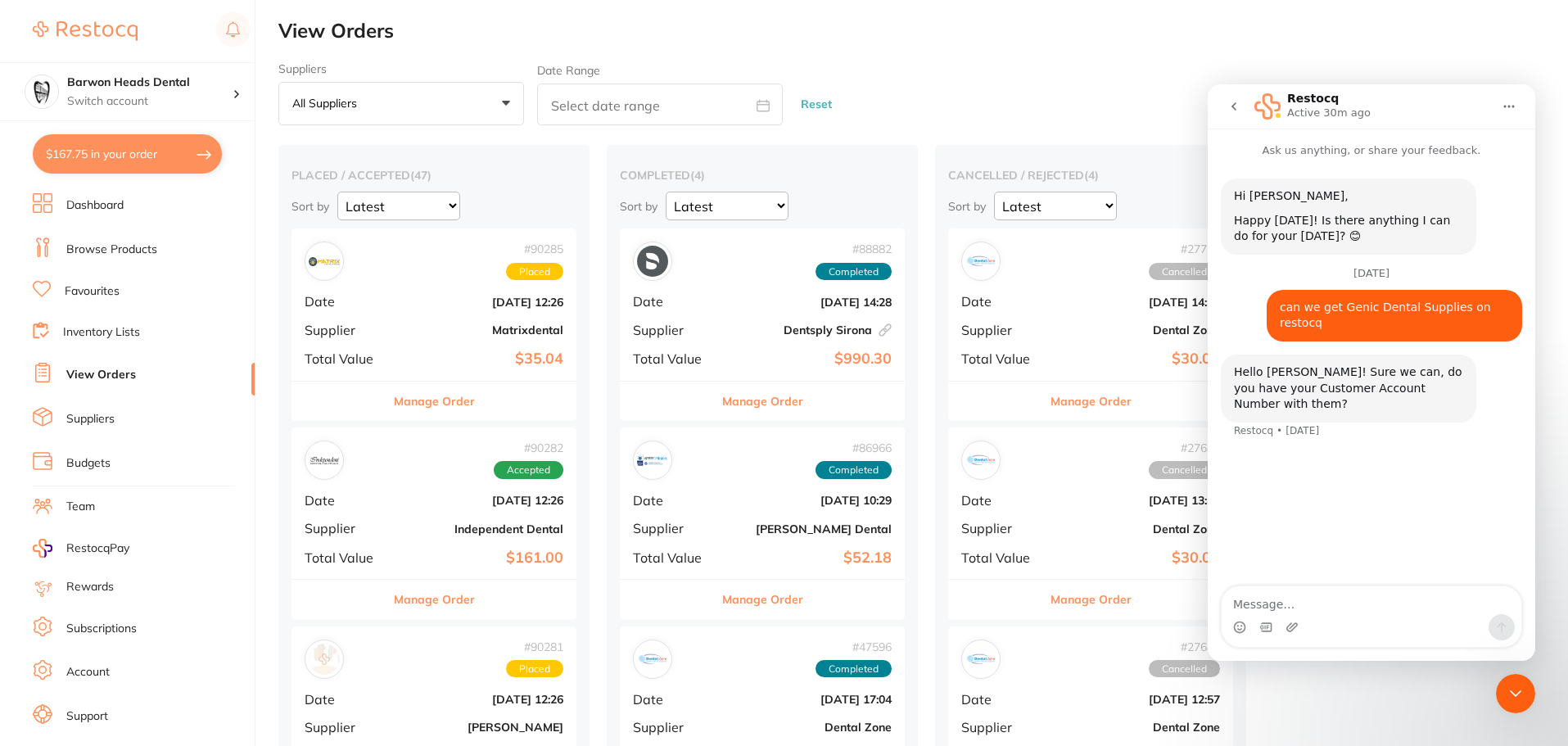
click at [1512, 709] on div "Close Intercom Messenger" at bounding box center [1515, 693] width 39 height 39
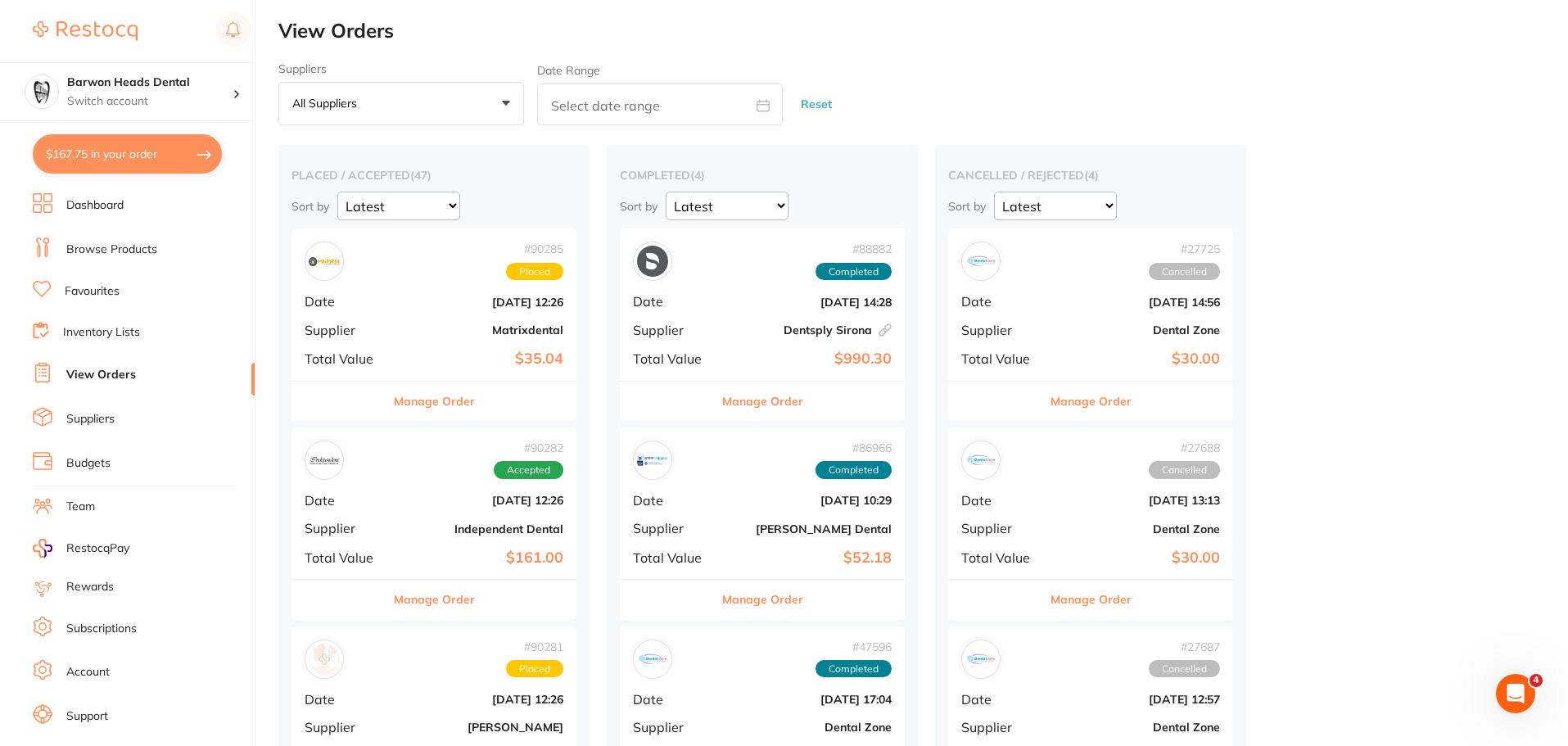
drag, startPoint x: 1316, startPoint y: 62, endPoint x: 1088, endPoint y: 16, distance: 232.6
click at [1309, 62] on div "Suppliers All suppliers +0 All suppliers AB Orthodontics [PERSON_NAME] AHP Dent…" at bounding box center [923, 94] width 1289 height 64
